Goal: Information Seeking & Learning: Find specific fact

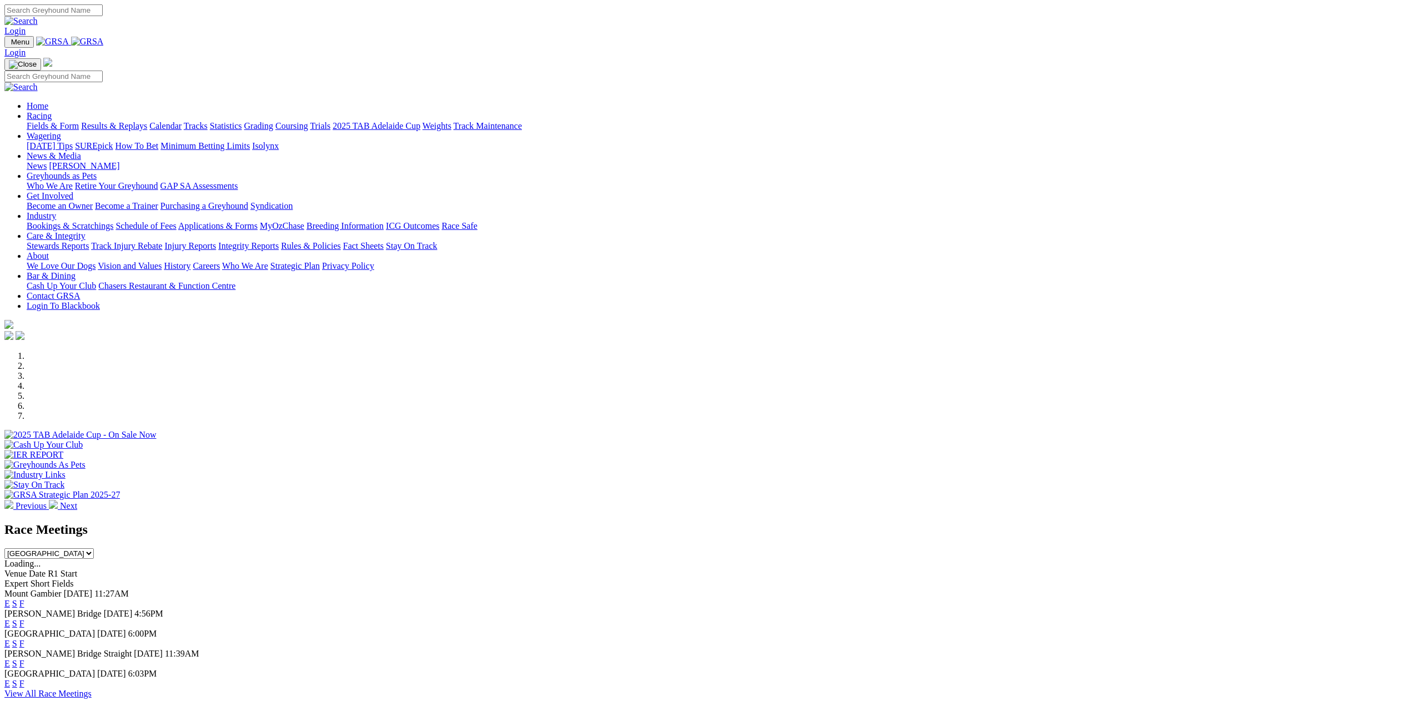
click at [24, 599] on link "F" at bounding box center [21, 603] width 5 height 9
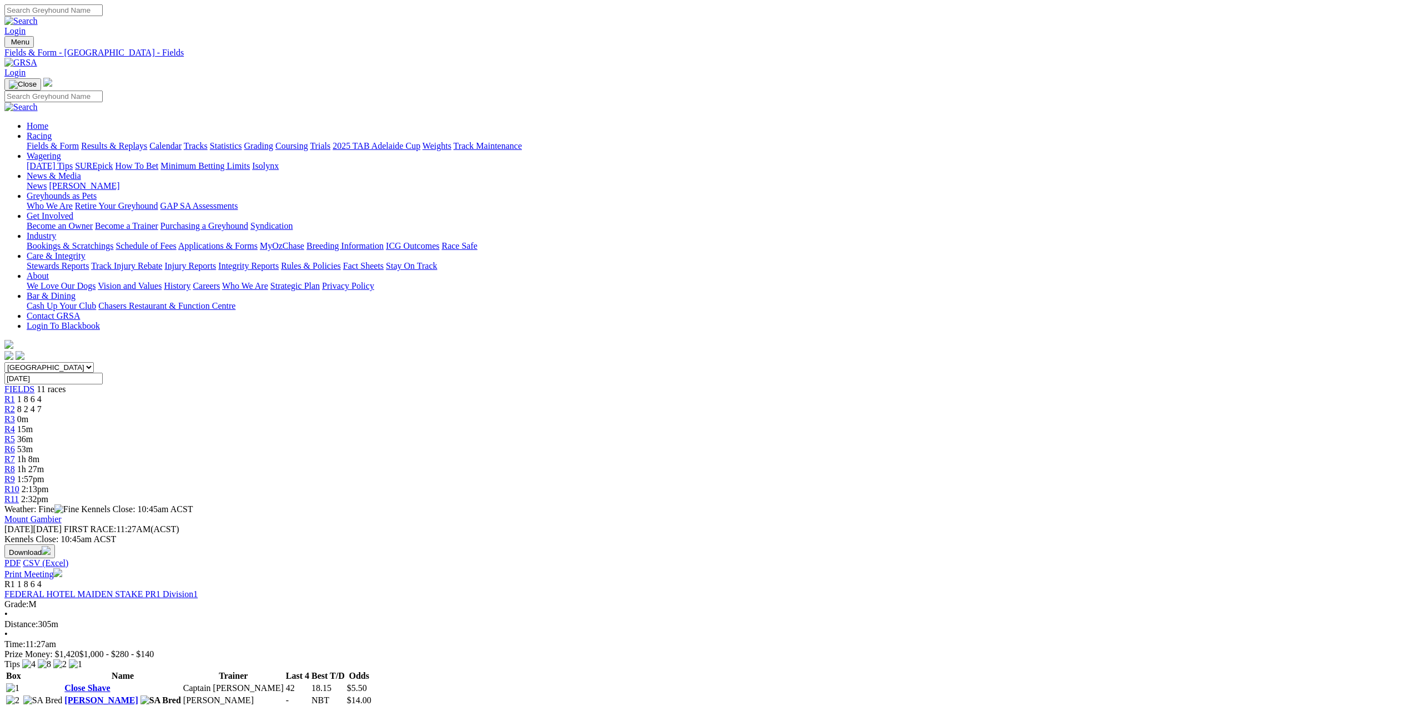
click at [79, 141] on link "Fields & Form" at bounding box center [53, 145] width 52 height 9
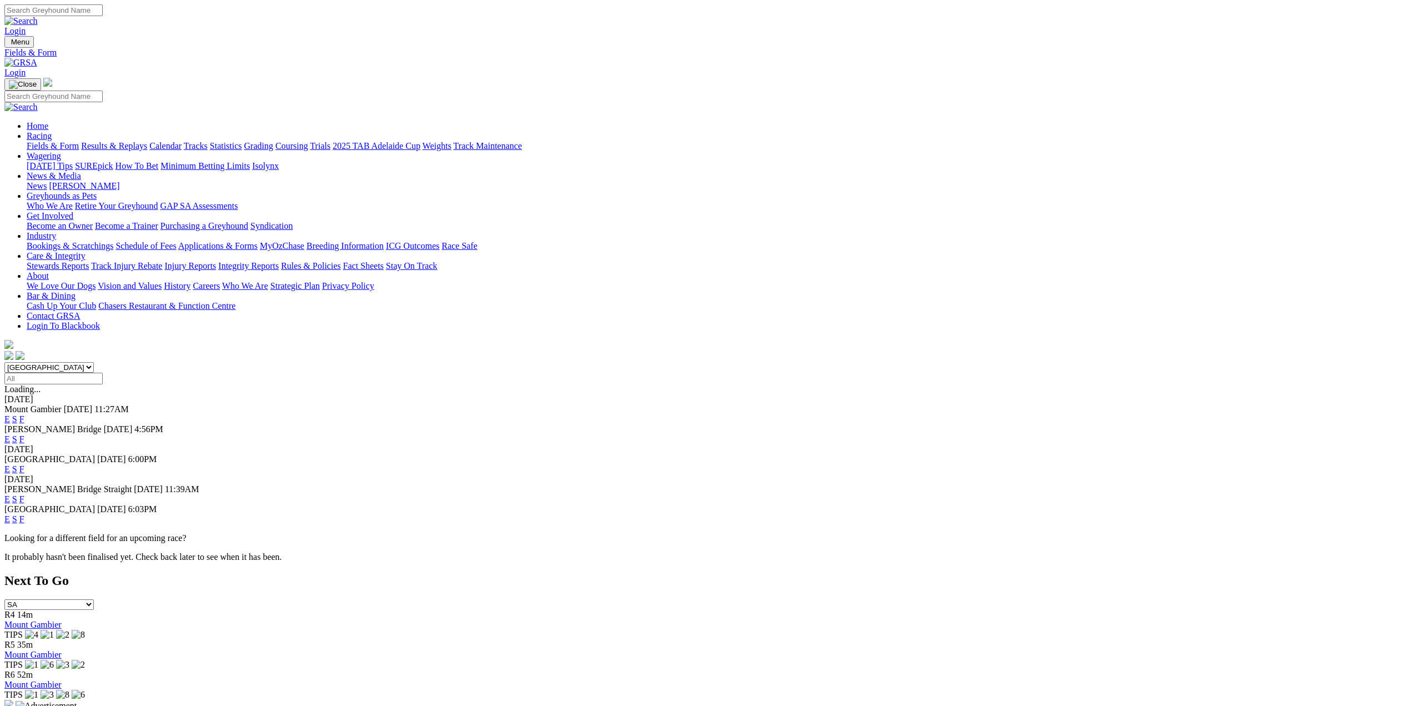
click at [24, 434] on link "F" at bounding box center [21, 438] width 5 height 9
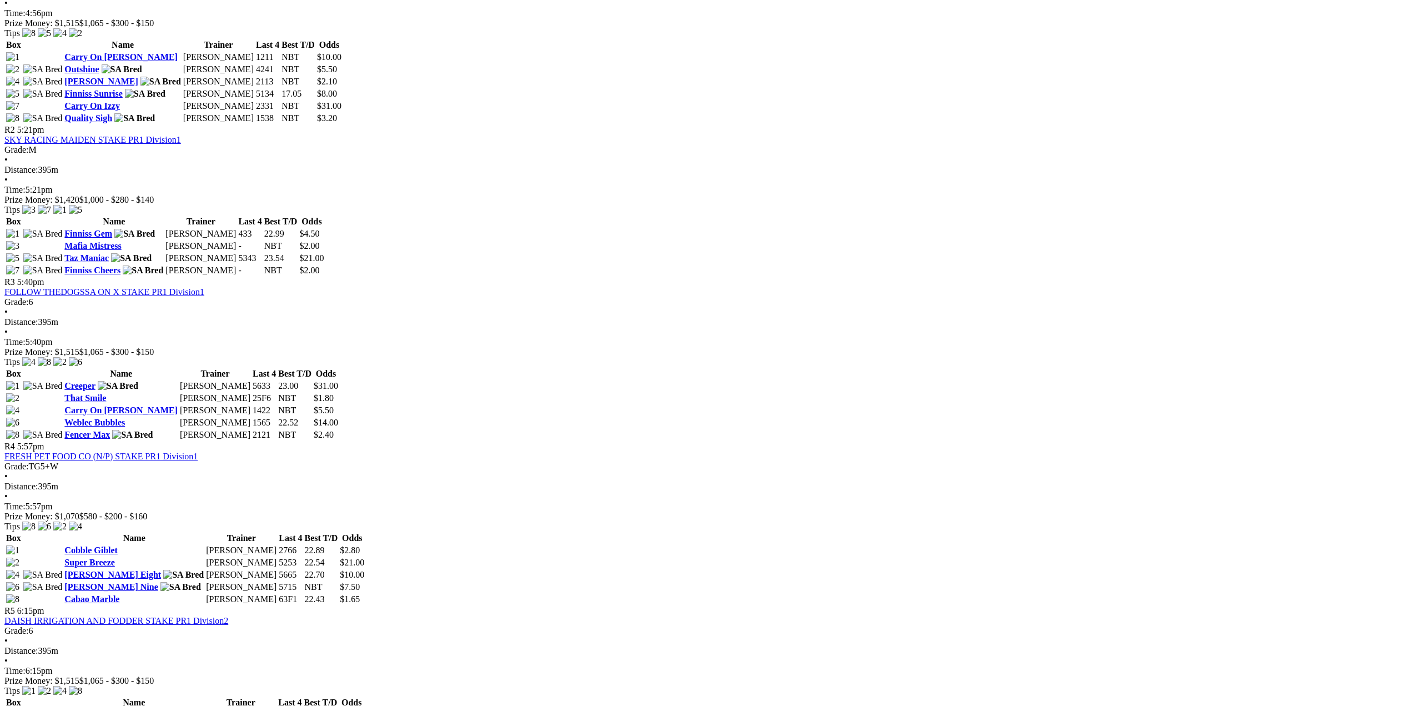
scroll to position [778, 0]
